Goal: Communication & Community: Share content

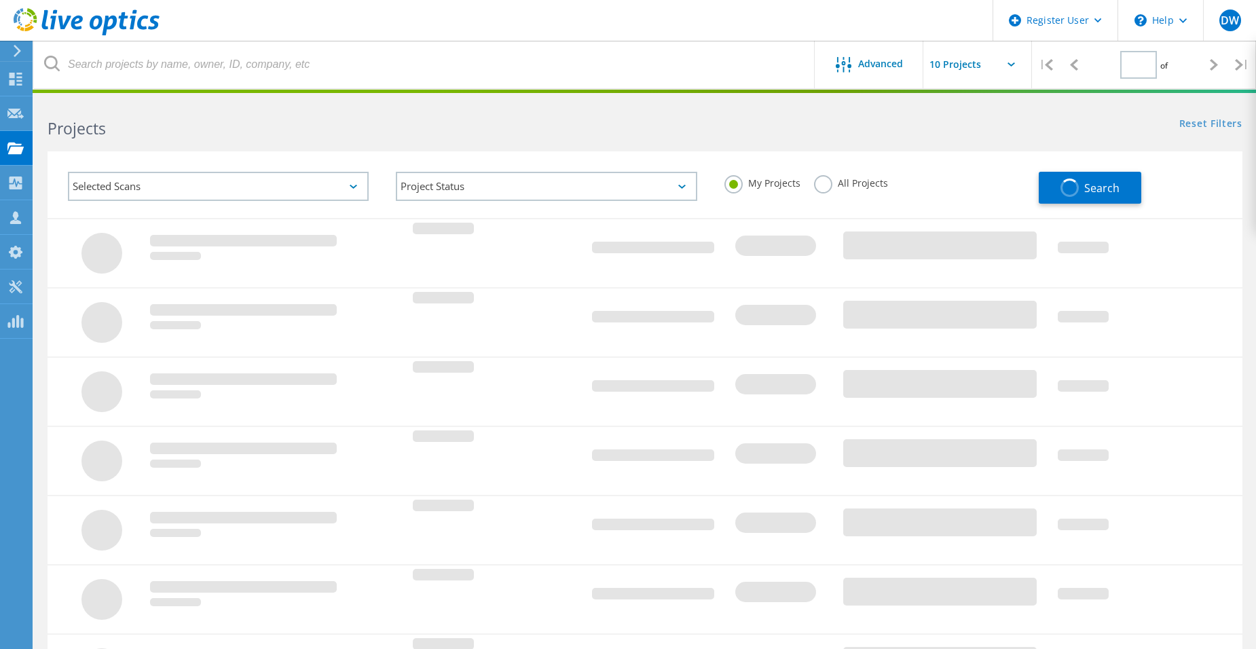
type input "1"
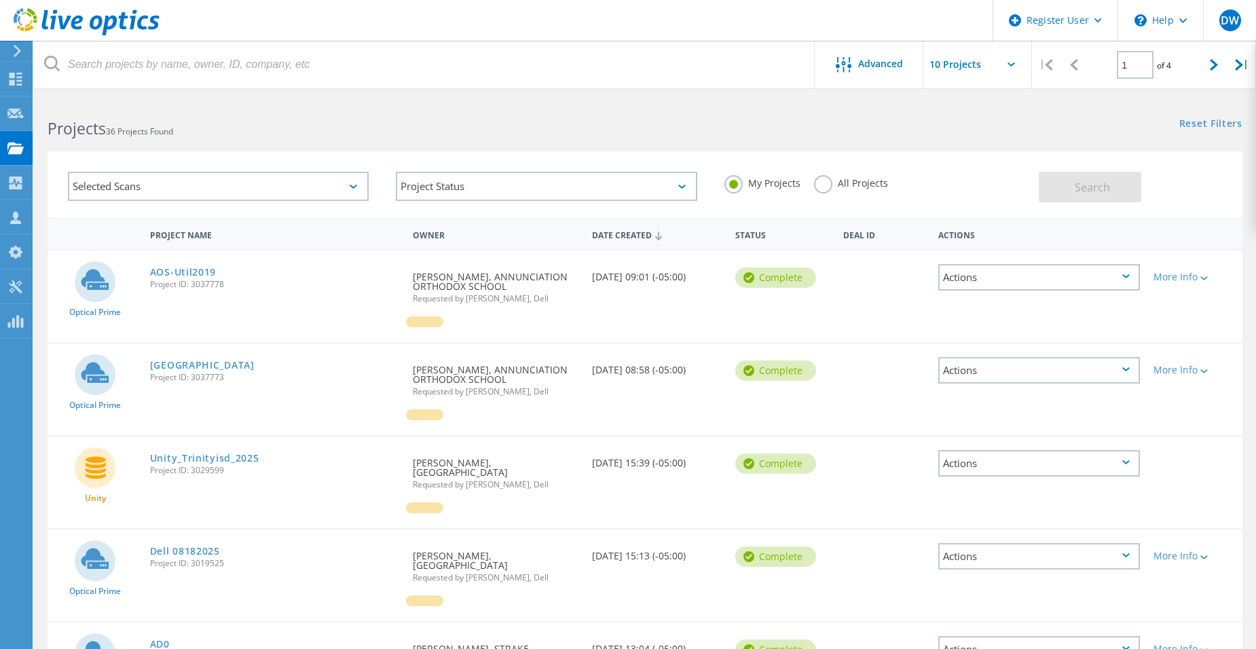
click at [217, 110] on div "Projects 36 Projects Found" at bounding box center [339, 116] width 611 height 36
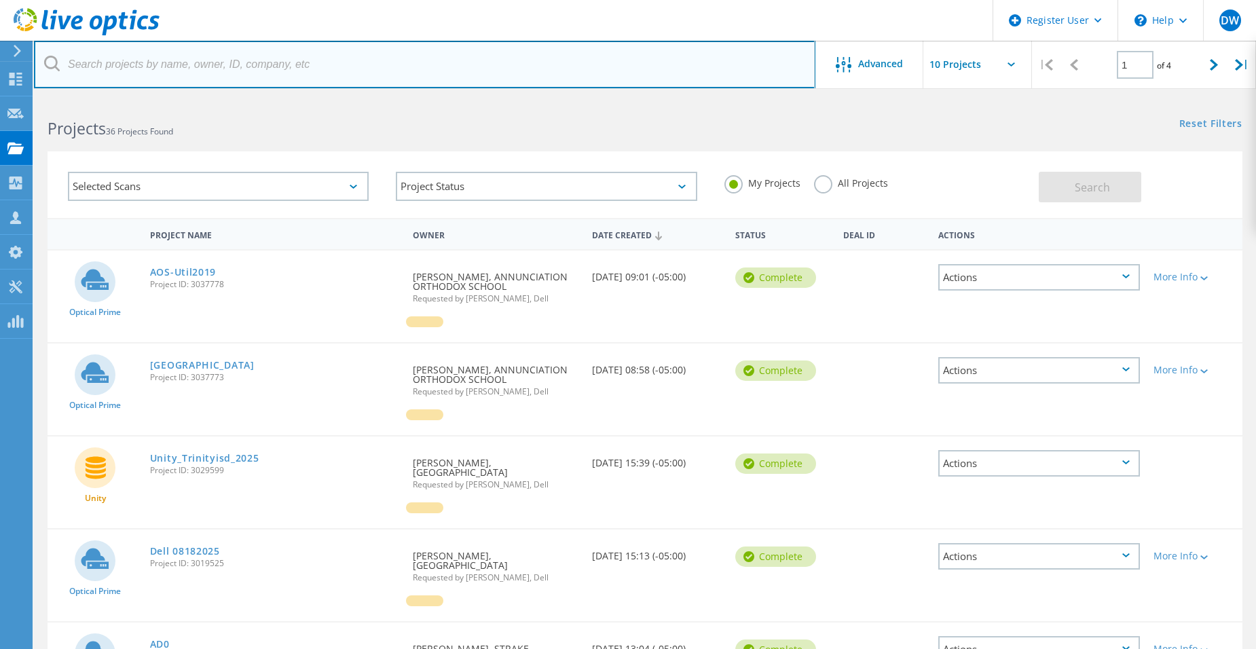
drag, startPoint x: 134, startPoint y: 53, endPoint x: 139, endPoint y: 65, distance: 13.4
click at [134, 55] on input "text" at bounding box center [424, 65] width 781 height 48
paste input "[EMAIL_ADDRESS][DOMAIN_NAME]"
type input "[EMAIL_ADDRESS][DOMAIN_NAME]"
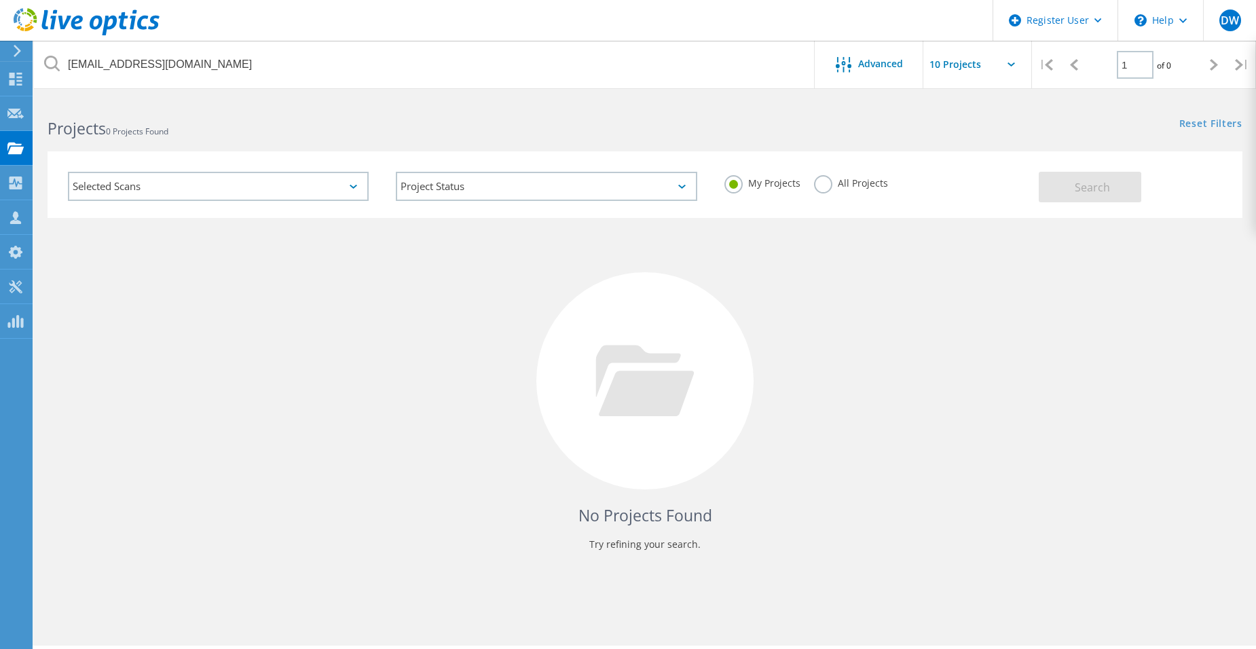
click at [816, 183] on label "All Projects" at bounding box center [851, 181] width 74 height 13
click at [0, 0] on input "All Projects" at bounding box center [0, 0] width 0 height 0
click at [1067, 186] on button "Search" at bounding box center [1090, 187] width 103 height 31
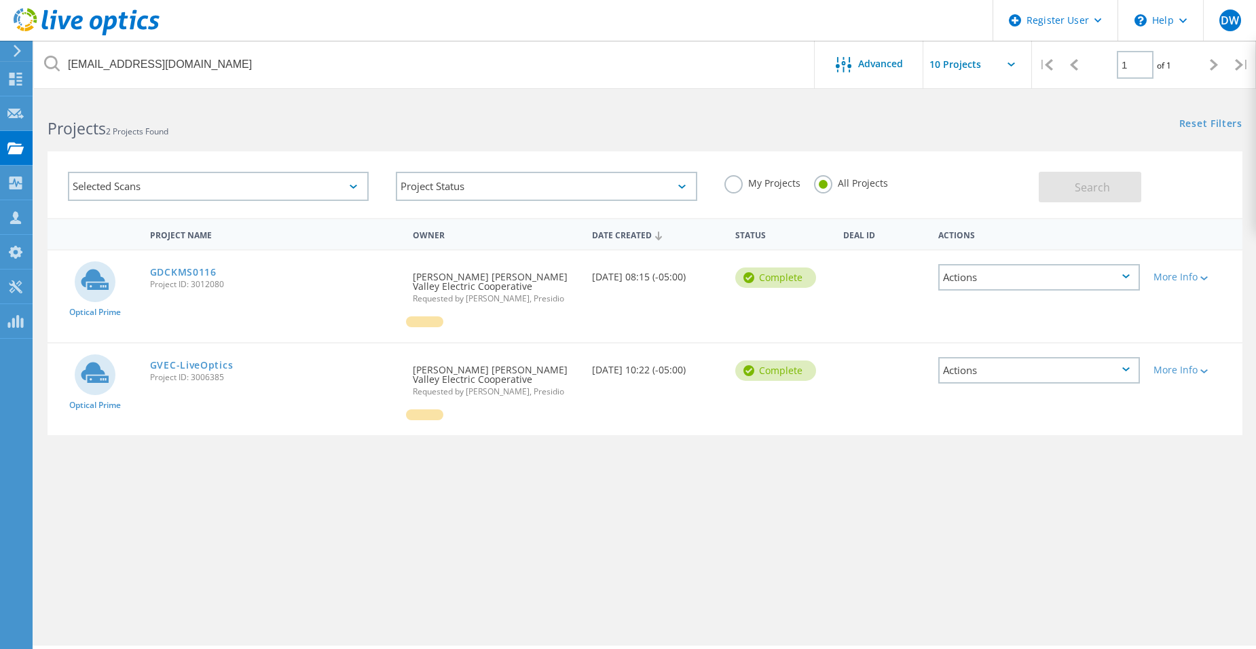
click at [1084, 279] on div "Actions" at bounding box center [1039, 277] width 202 height 26
click at [1017, 283] on div "Share" at bounding box center [1039, 288] width 199 height 21
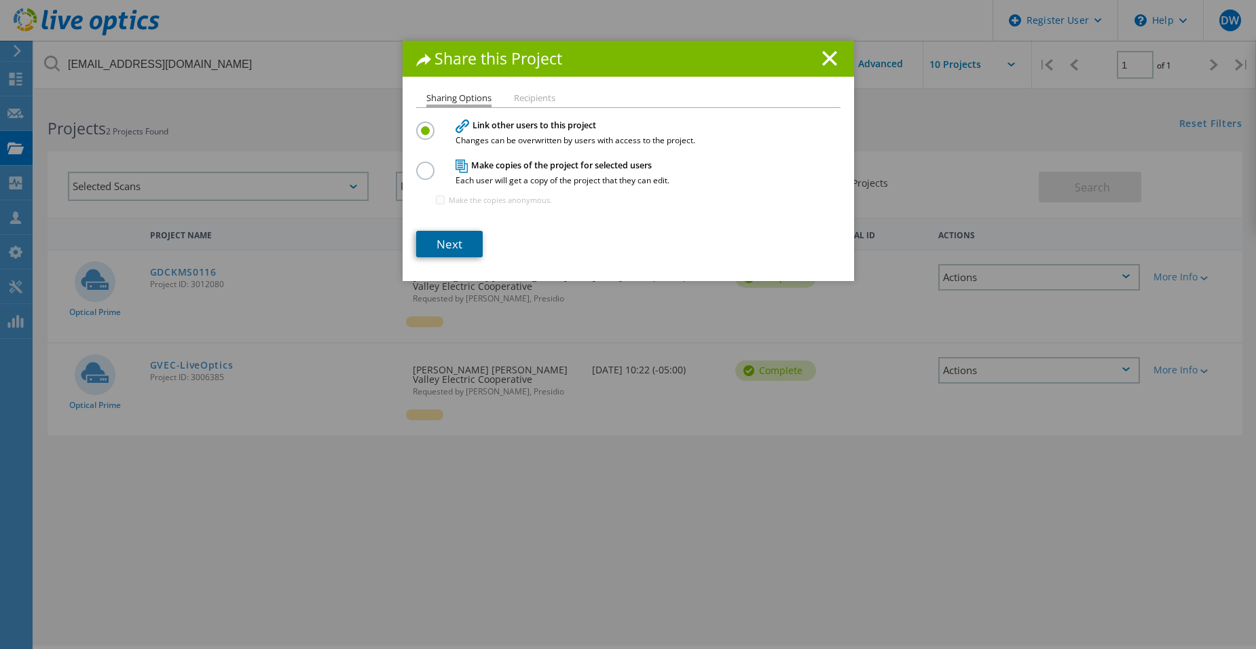
click at [441, 245] on link "Next" at bounding box center [449, 244] width 67 height 26
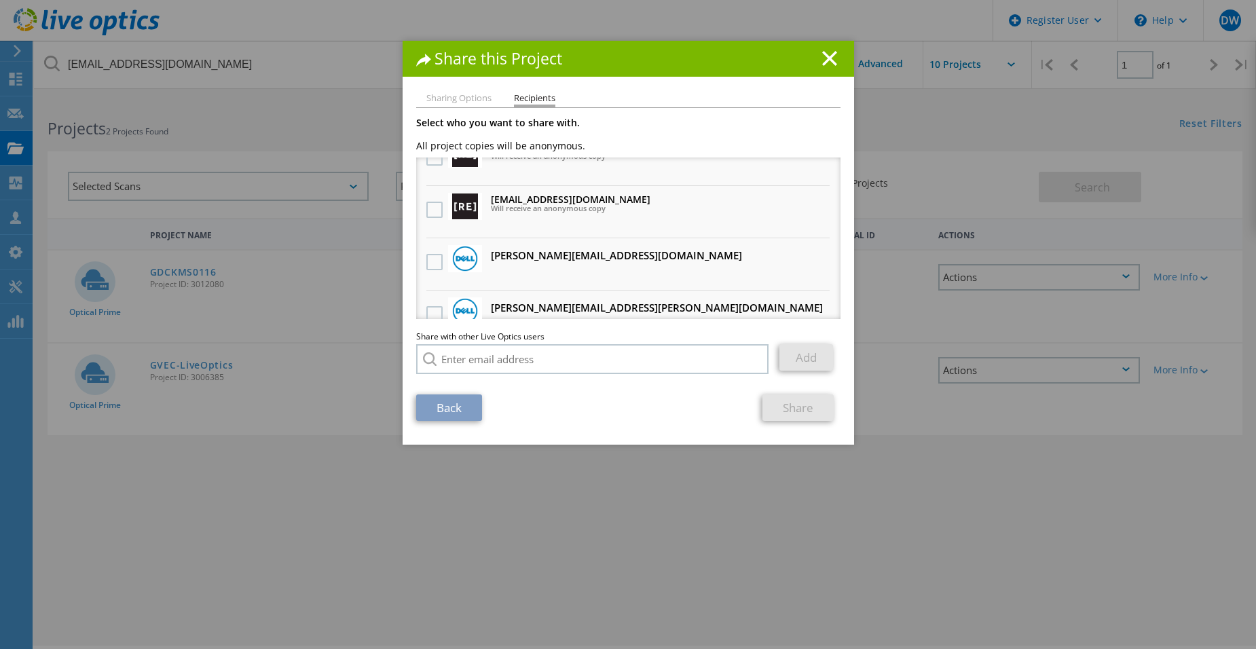
scroll to position [136, 0]
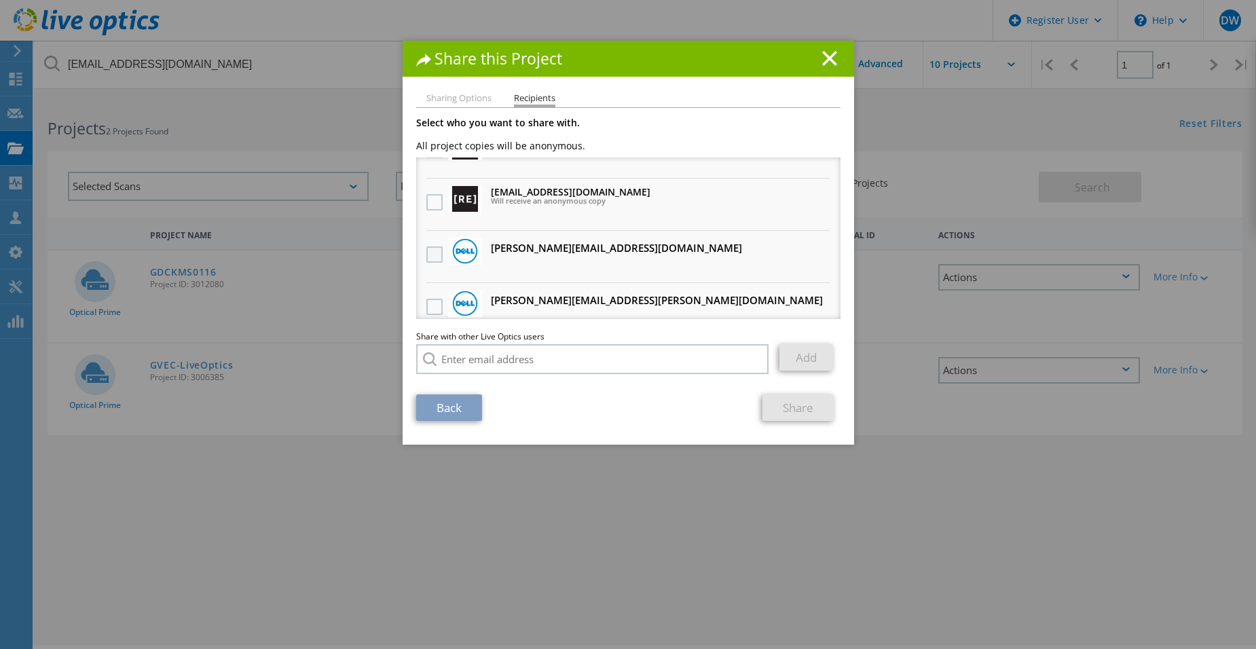
click at [430, 250] on label at bounding box center [436, 254] width 20 height 16
click at [0, 0] on input "checkbox" at bounding box center [0, 0] width 0 height 0
click at [792, 411] on link "Share" at bounding box center [797, 407] width 71 height 26
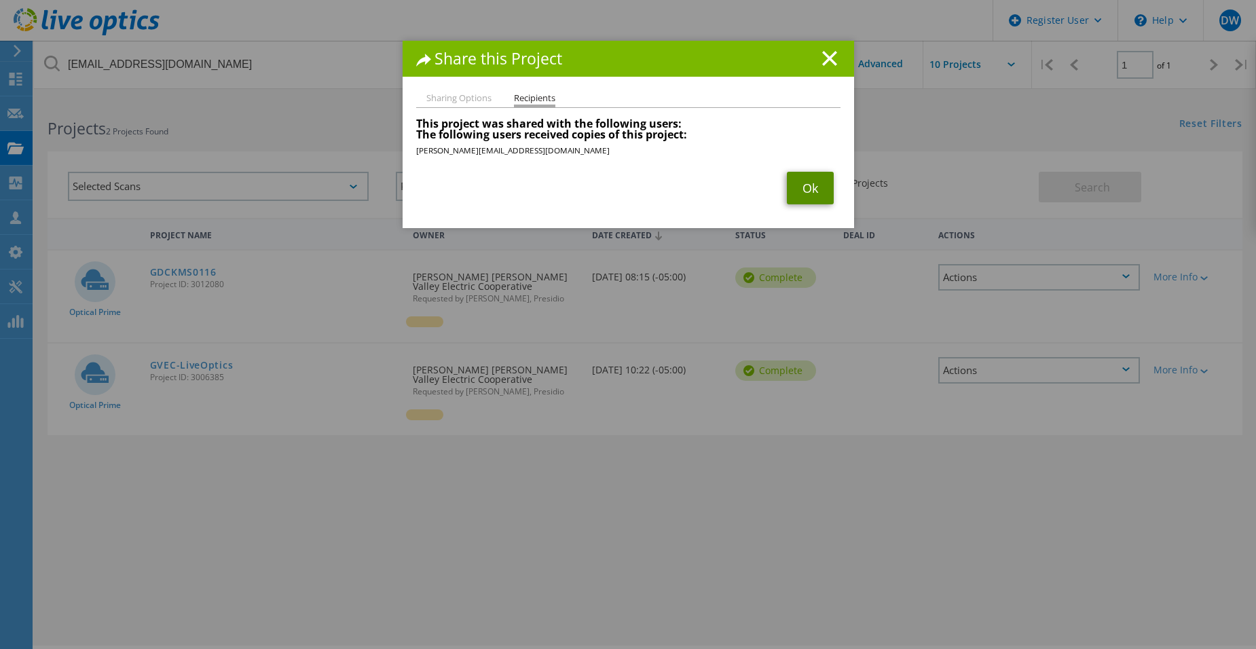
click at [811, 183] on link "Ok" at bounding box center [810, 188] width 47 height 33
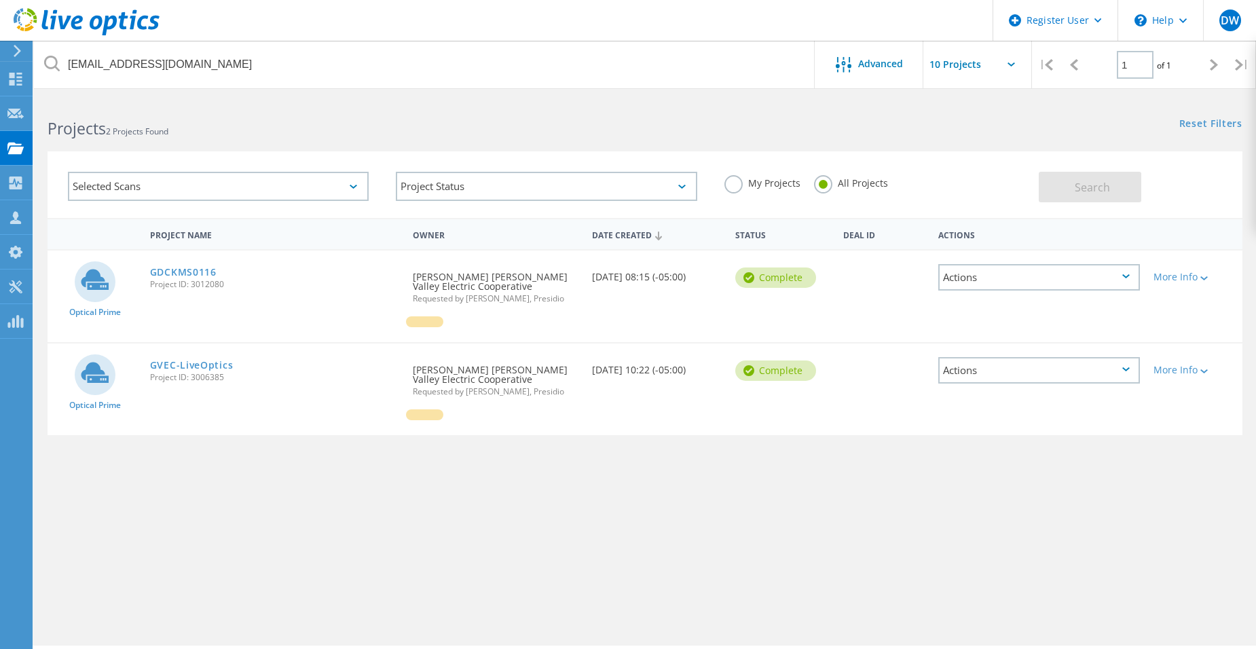
click at [974, 373] on div "Actions" at bounding box center [1039, 370] width 202 height 26
click at [1003, 378] on div "Share" at bounding box center [1039, 381] width 199 height 21
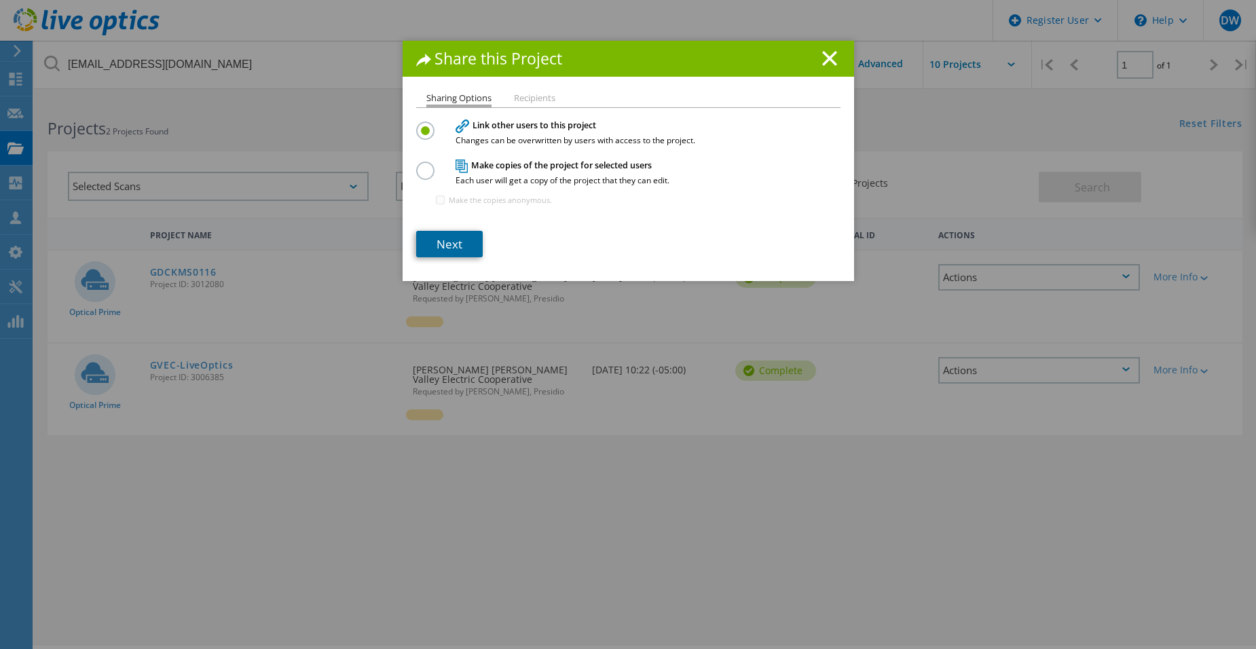
click at [442, 240] on link "Next" at bounding box center [449, 244] width 67 height 26
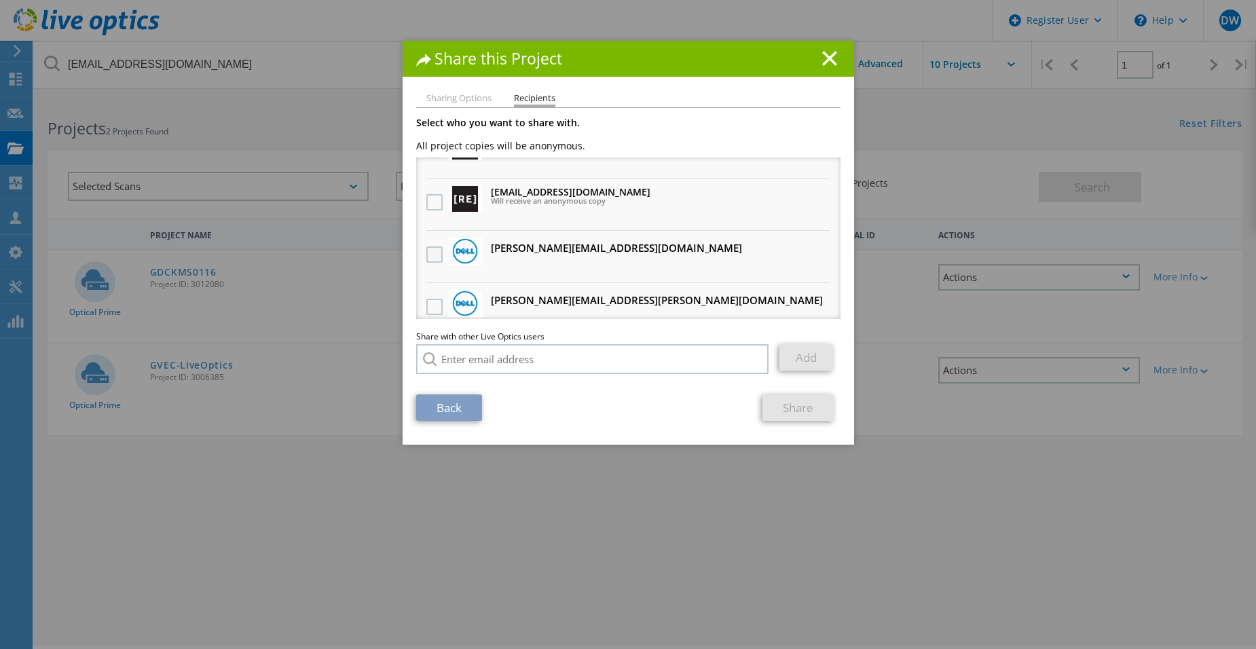
click at [426, 251] on label at bounding box center [436, 254] width 20 height 16
click at [0, 0] on input "checkbox" at bounding box center [0, 0] width 0 height 0
click at [792, 403] on link "Share" at bounding box center [797, 407] width 71 height 26
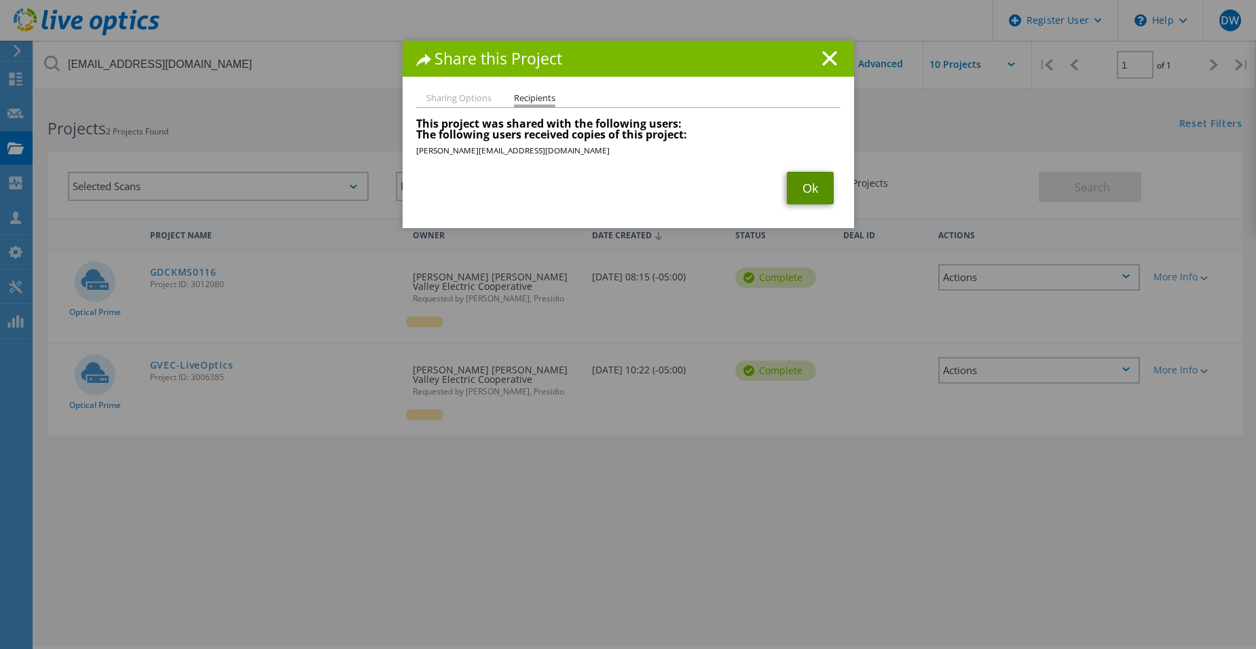
click at [813, 178] on link "Ok" at bounding box center [810, 188] width 47 height 33
